Goal: Information Seeking & Learning: Learn about a topic

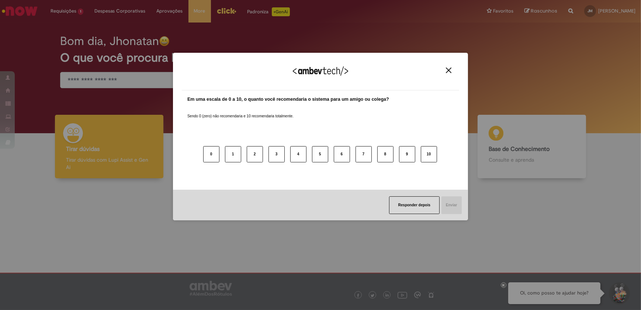
click at [450, 70] on img "Close" at bounding box center [449, 70] width 6 height 6
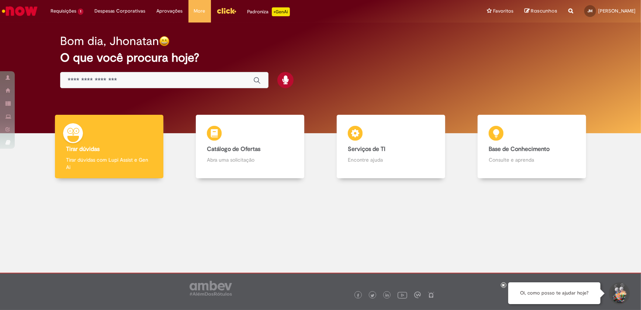
click at [155, 74] on div "Global" at bounding box center [164, 80] width 208 height 17
click at [115, 73] on div "Global" at bounding box center [164, 80] width 208 height 17
click at [107, 83] on input "Basta digitar aqui" at bounding box center [157, 80] width 178 height 8
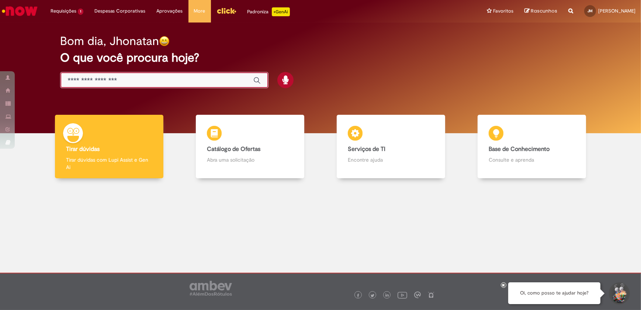
click at [107, 83] on input "Basta digitar aqui" at bounding box center [157, 80] width 178 height 8
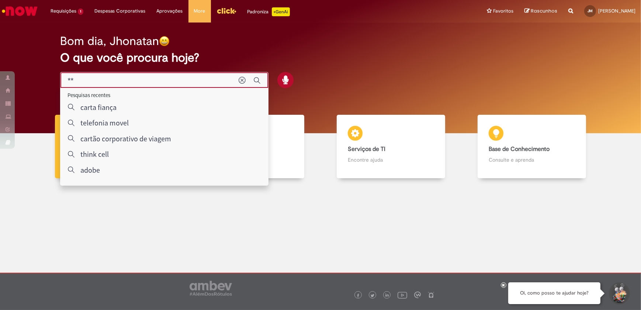
type input "***"
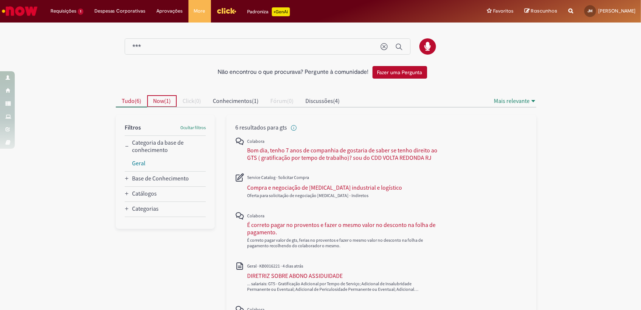
click at [160, 103] on span "Now" at bounding box center [158, 100] width 11 height 7
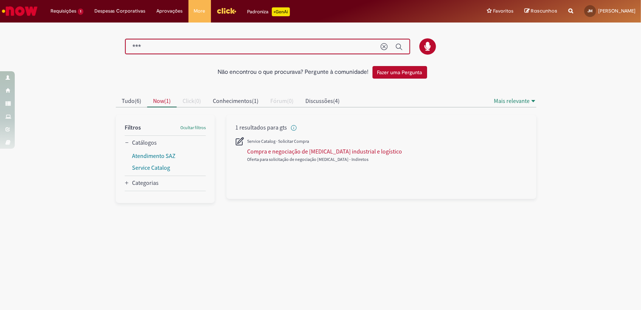
drag, startPoint x: 150, startPoint y: 48, endPoint x: 107, endPoint y: 48, distance: 43.1
click at [107, 48] on div "Não encontrou o que procurava? Pergunte à comunidade! Fazer uma Pergunta" at bounding box center [320, 53] width 431 height 59
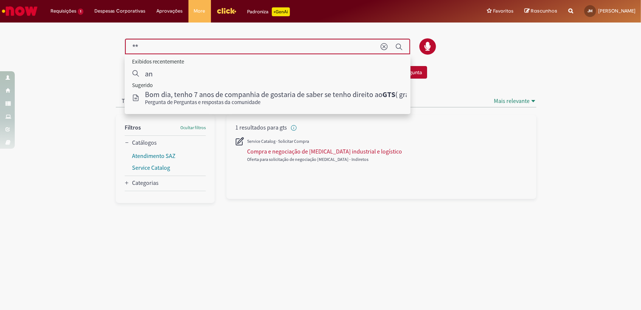
type input "***"
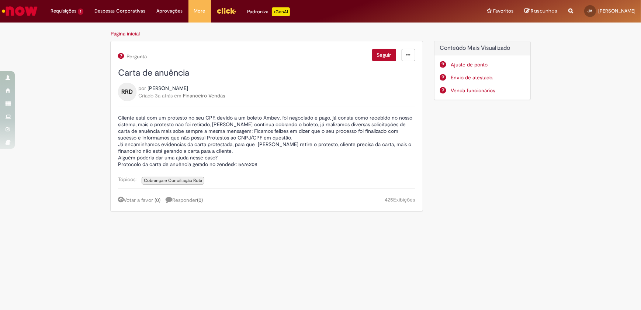
click at [263, 8] on div "Padroniza +GenAi" at bounding box center [268, 11] width 42 height 9
